Goal: Task Accomplishment & Management: Use online tool/utility

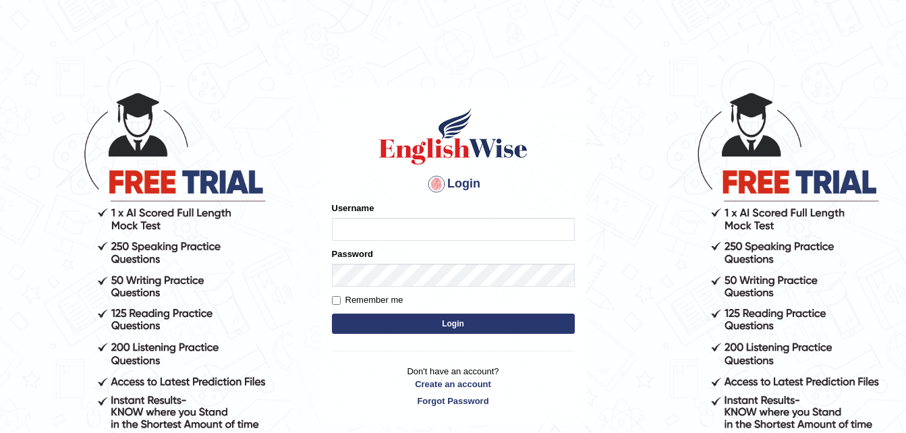
type input "Parneel"
click at [332, 314] on button "Login" at bounding box center [453, 324] width 243 height 20
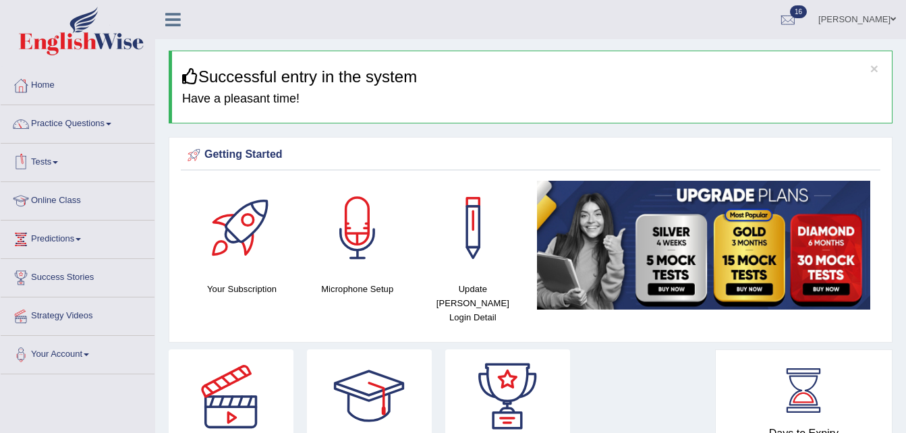
click at [58, 161] on span at bounding box center [55, 162] width 5 height 3
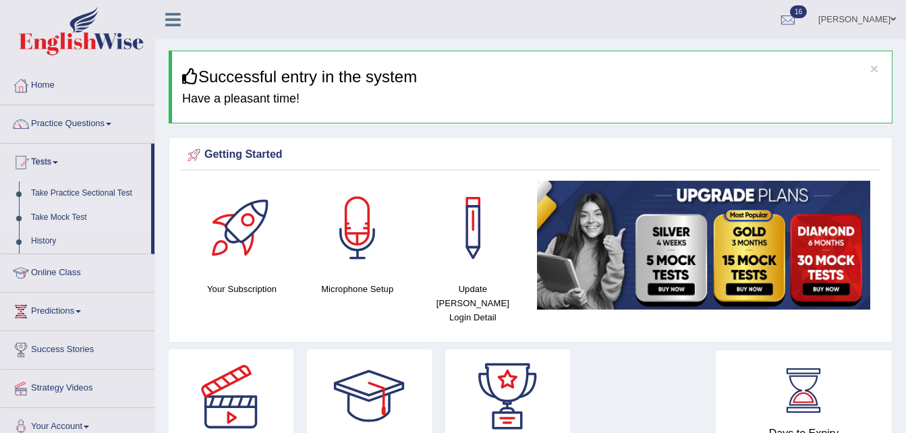
click at [57, 213] on link "Take Mock Test" at bounding box center [88, 218] width 126 height 24
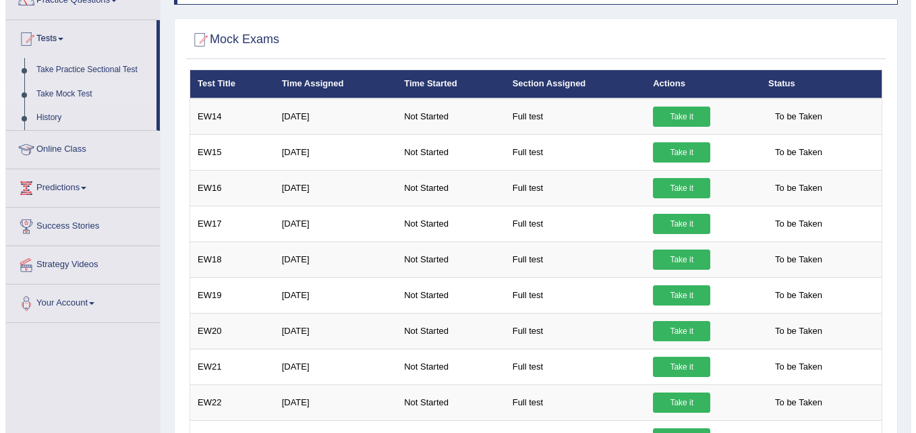
scroll to position [124, 0]
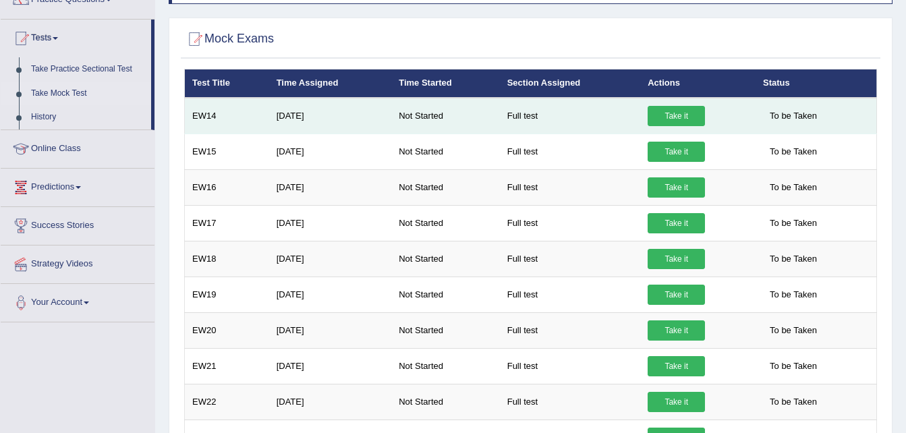
click at [665, 123] on link "Take it" at bounding box center [676, 116] width 57 height 20
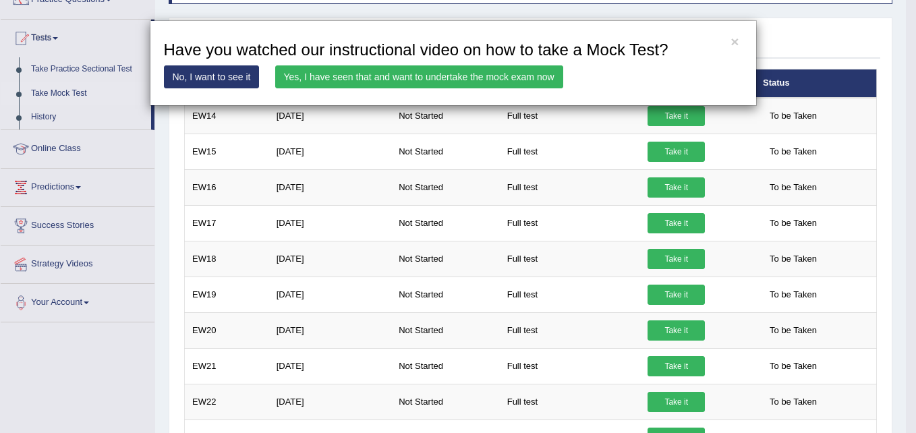
click at [372, 74] on link "Yes, I have seen that and want to undertake the mock exam now" at bounding box center [419, 76] width 288 height 23
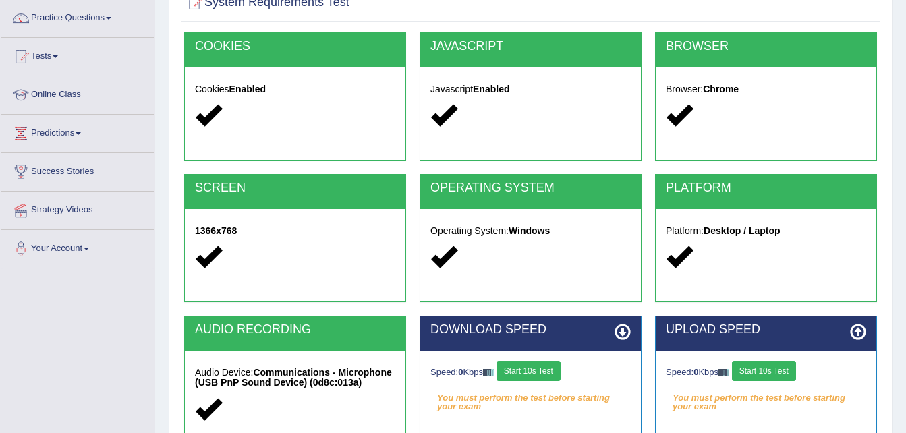
scroll to position [190, 0]
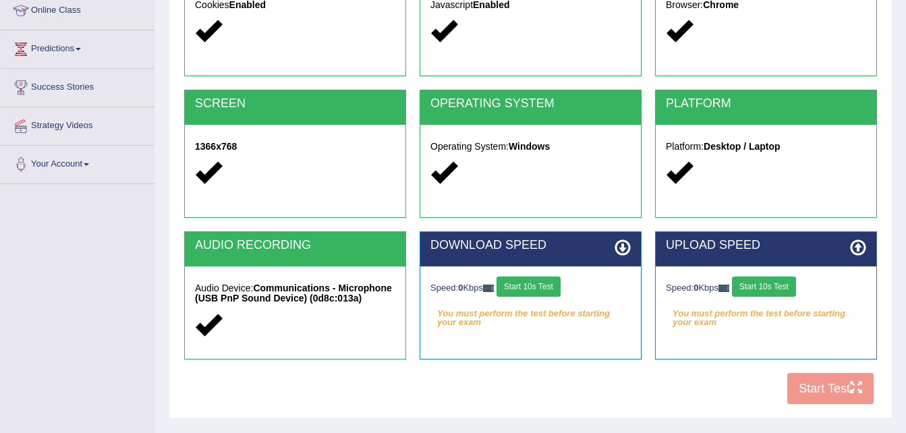
click at [535, 284] on button "Start 10s Test" at bounding box center [529, 287] width 64 height 20
click at [758, 290] on button "Start 10s Test" at bounding box center [764, 287] width 64 height 20
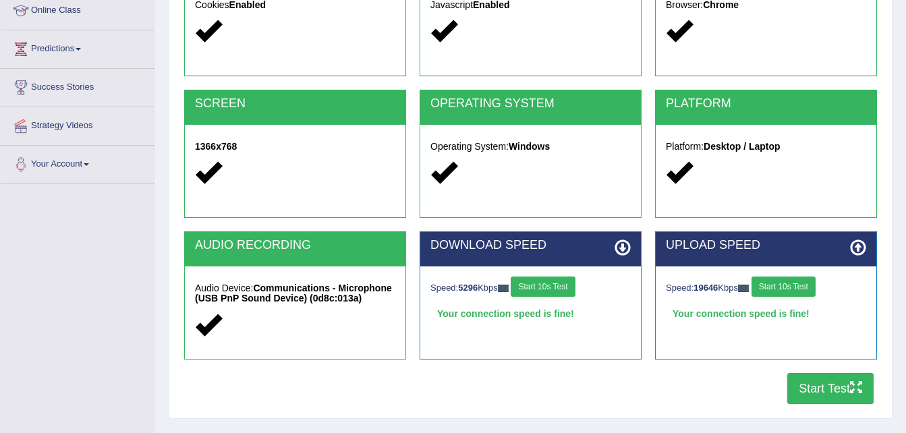
click at [809, 384] on button "Start Test" at bounding box center [830, 388] width 86 height 31
